Goal: Information Seeking & Learning: Learn about a topic

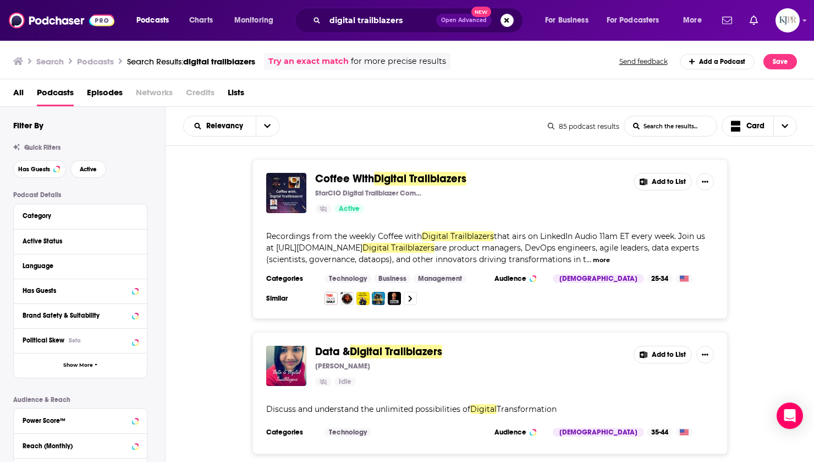
scroll to position [973, 0]
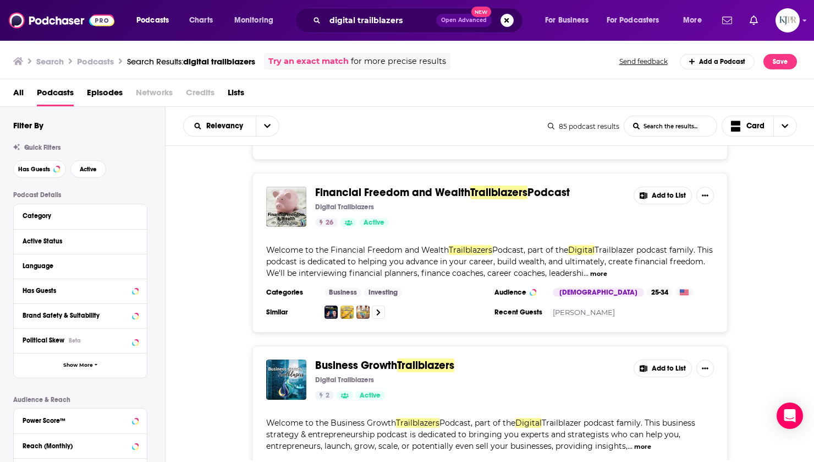
click at [371, 11] on div "digital trailblazers Open Advanced New" at bounding box center [409, 20] width 228 height 25
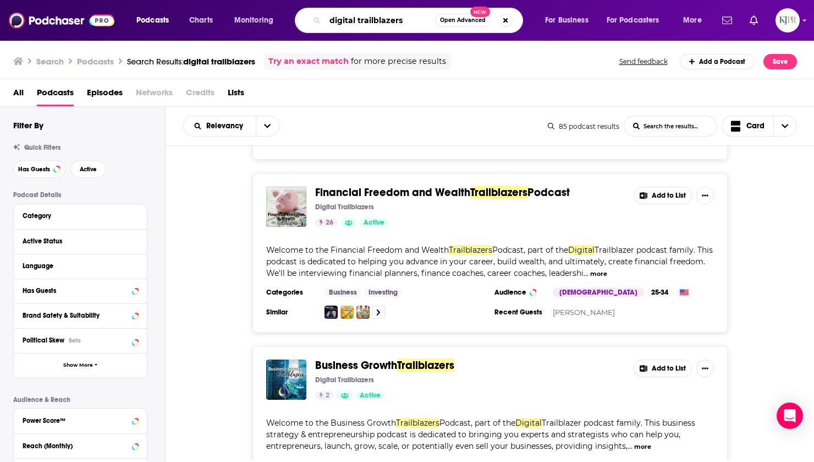
click at [371, 16] on input "digital trailblazers" at bounding box center [380, 21] width 110 height 18
type input "spiritual debate podcast"
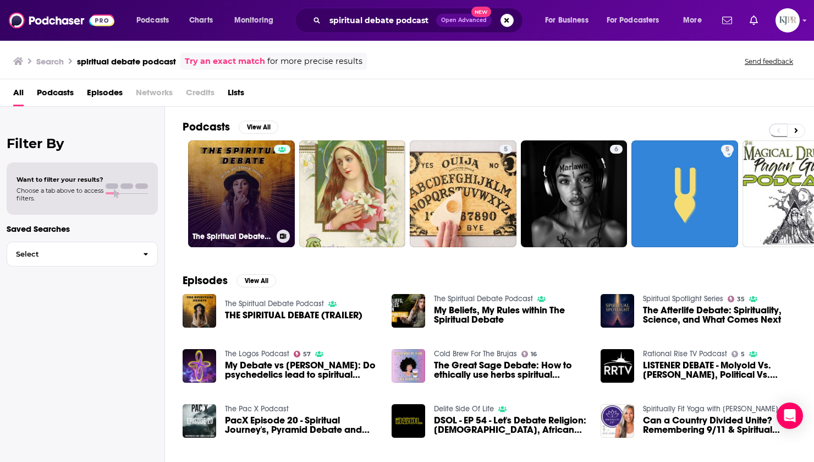
click at [268, 197] on link "The Spiritual Debate Podcast" at bounding box center [241, 193] width 107 height 107
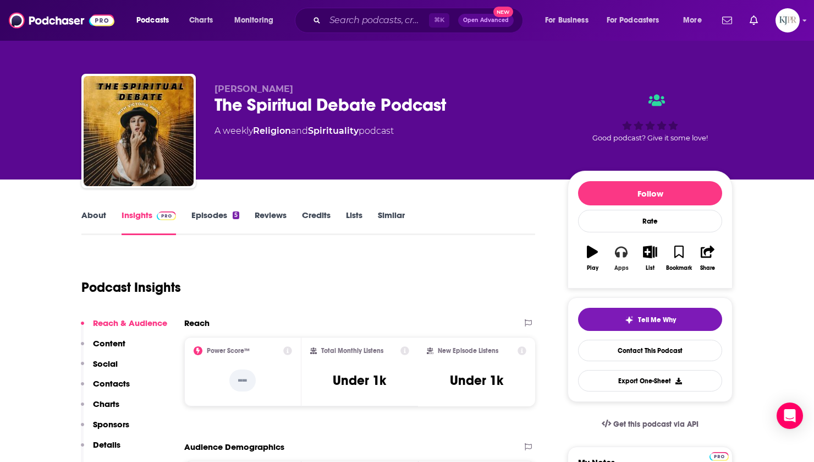
click at [619, 262] on button "Apps" at bounding box center [621, 258] width 29 height 40
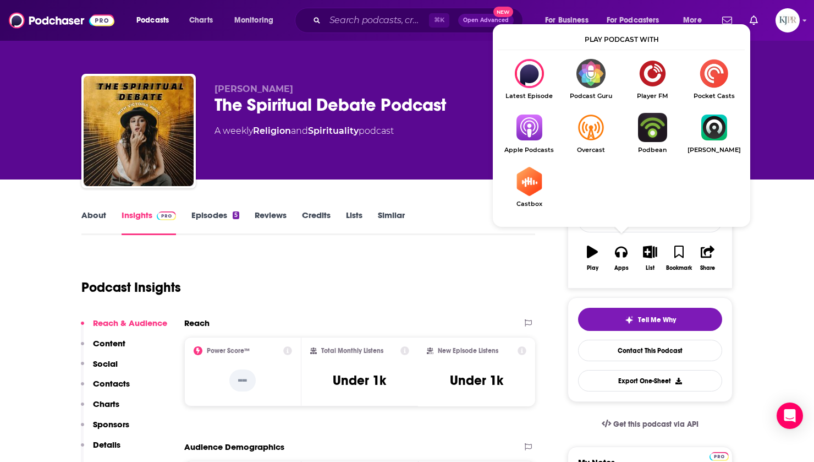
click at [524, 136] on img "Show Listen On dropdown" at bounding box center [529, 127] width 62 height 29
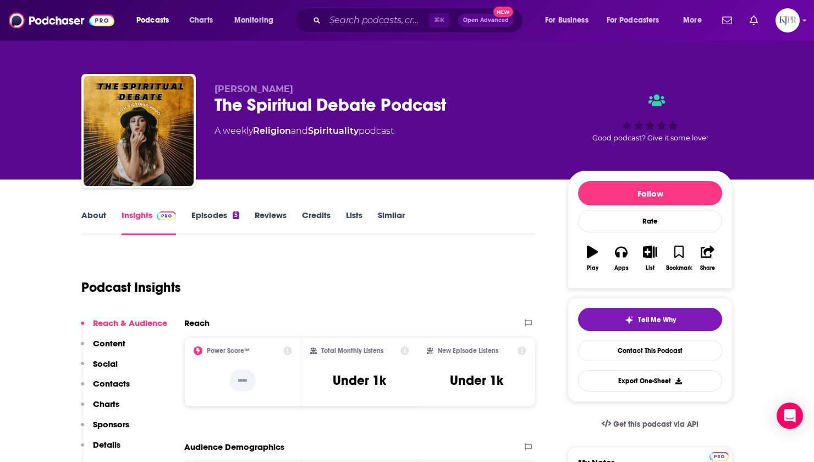
click at [279, 217] on link "Reviews" at bounding box center [271, 222] width 32 height 25
